Goal: Entertainment & Leisure: Consume media (video, audio)

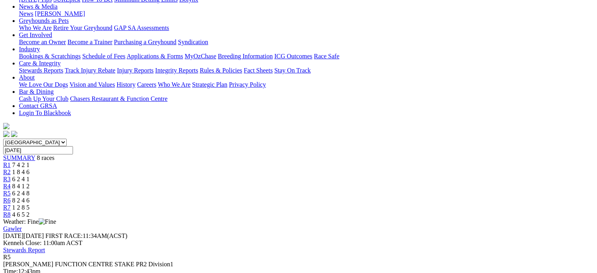
scroll to position [90, 0]
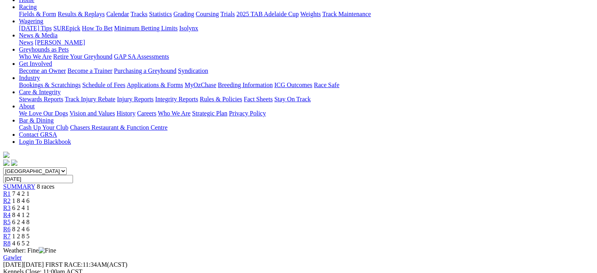
click at [11, 226] on link "R6" at bounding box center [6, 229] width 7 height 7
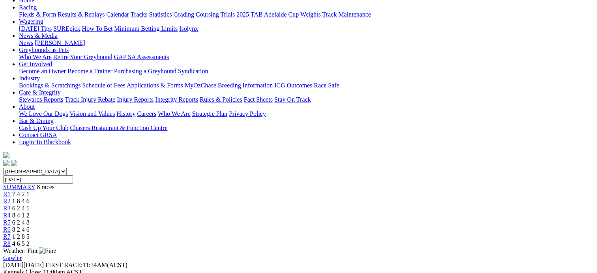
scroll to position [88, 0]
